Goal: Find contact information: Find contact information

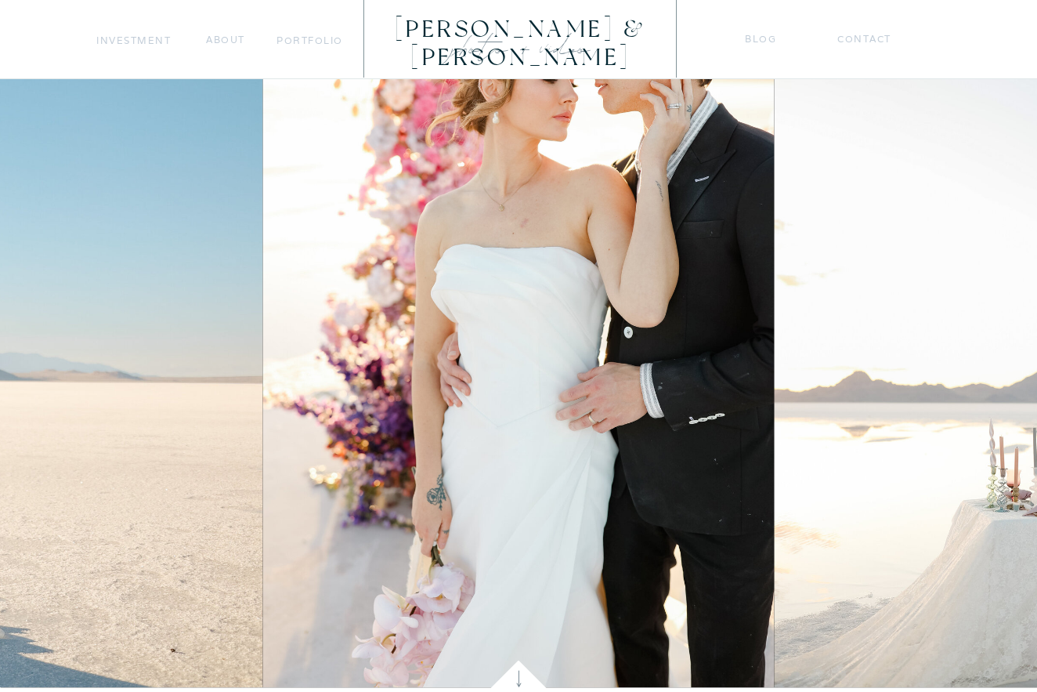
click at [141, 41] on nav "Investment" at bounding box center [133, 40] width 75 height 16
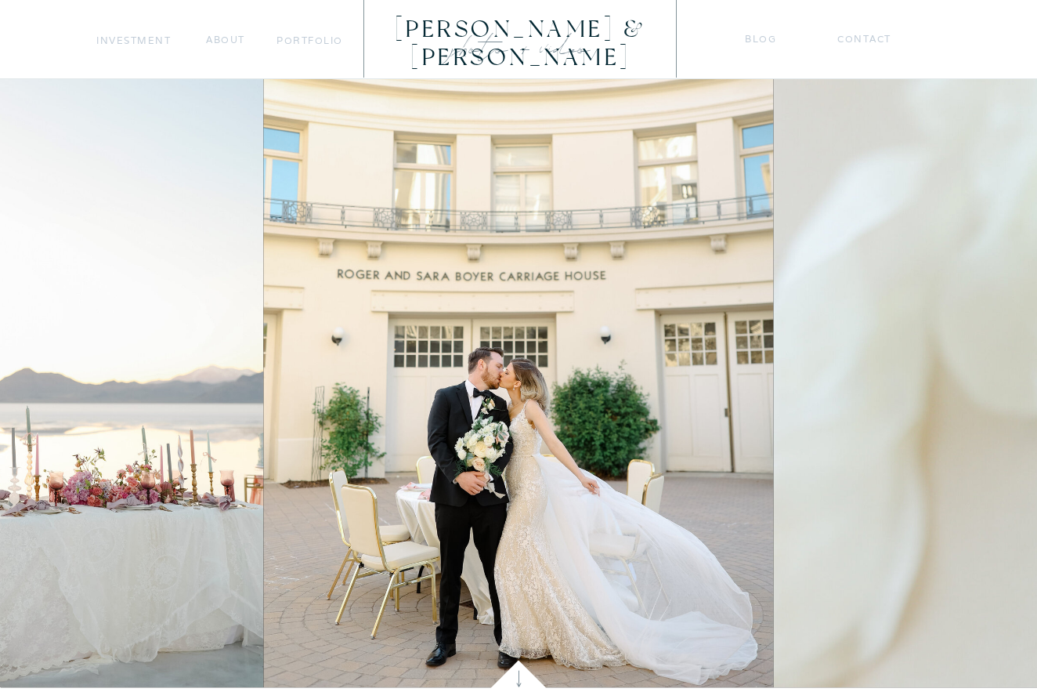
click at [861, 38] on nav "Contact" at bounding box center [865, 39] width 56 height 16
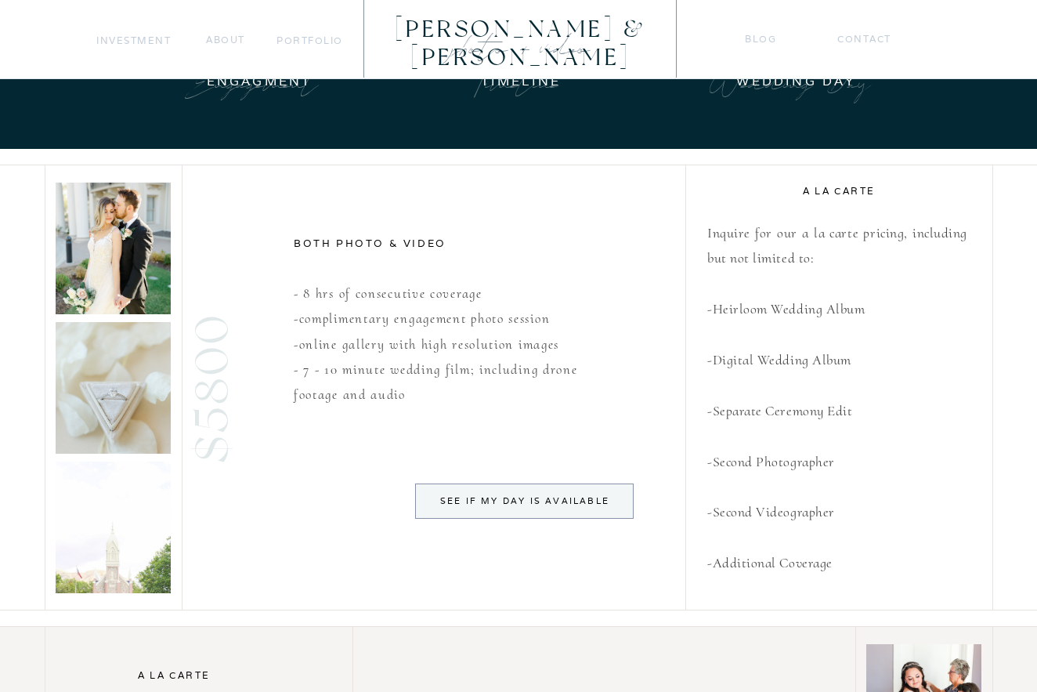
scroll to position [688, 0]
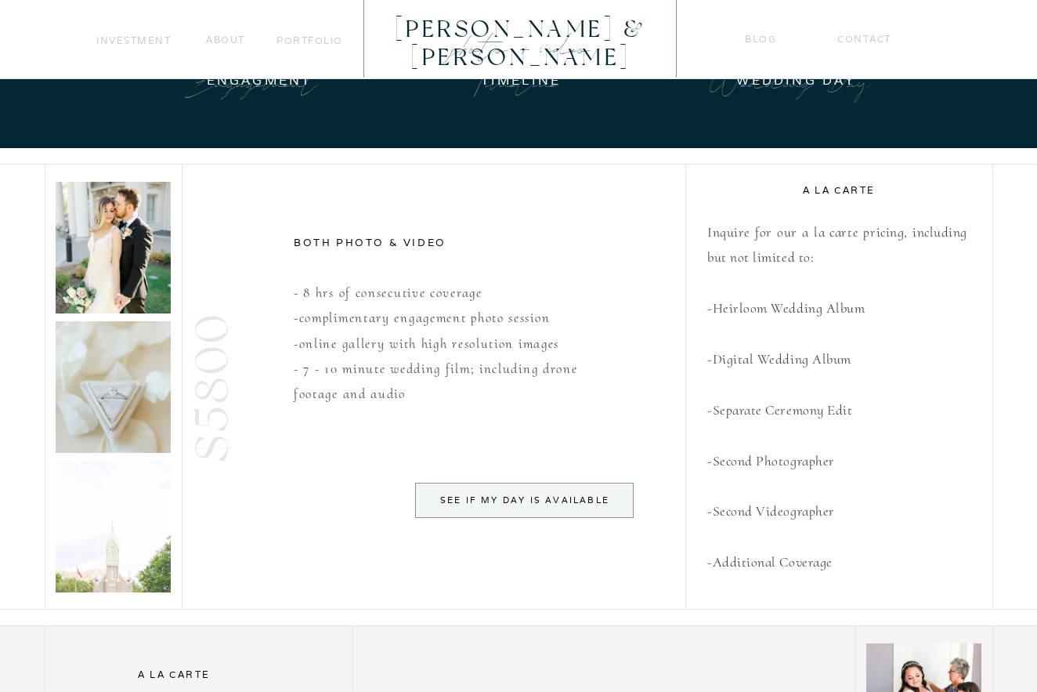
click at [487, 496] on div "See if my day is available" at bounding box center [524, 499] width 200 height 13
